Goal: Download file/media

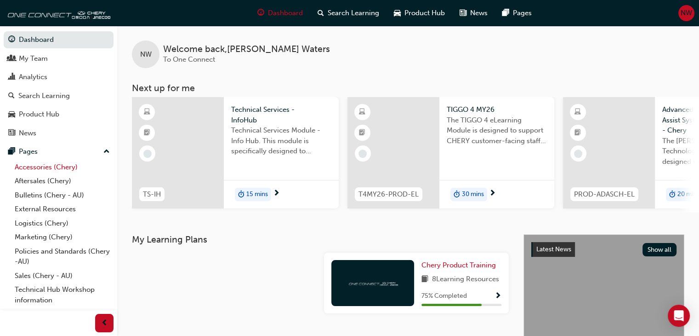
click at [46, 168] on link "Accessories (Chery)" at bounding box center [62, 167] width 103 height 14
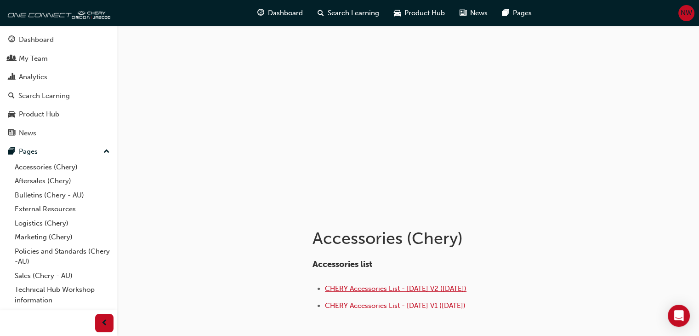
click at [372, 287] on span "CHERY Accessories List - [DATE] V2 ([DATE])" at bounding box center [396, 288] width 142 height 8
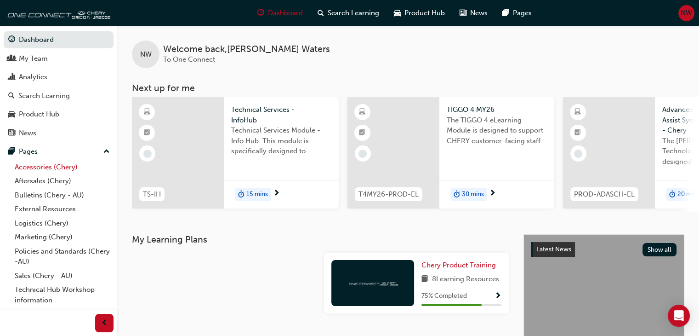
click at [42, 163] on link "Accessories (Chery)" at bounding box center [62, 167] width 103 height 14
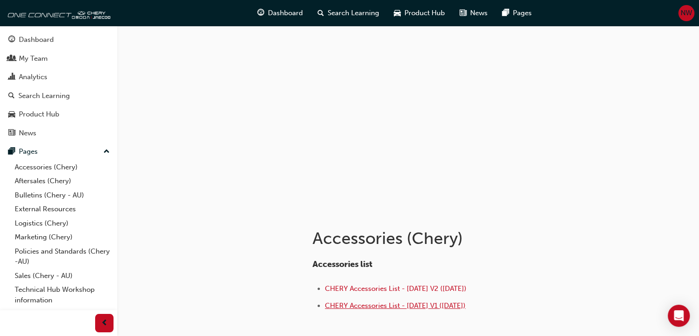
click at [376, 303] on span "CHERY Accessories List - [DATE] V1 ([DATE])" at bounding box center [395, 305] width 141 height 8
